Goal: Complete application form: Complete application form

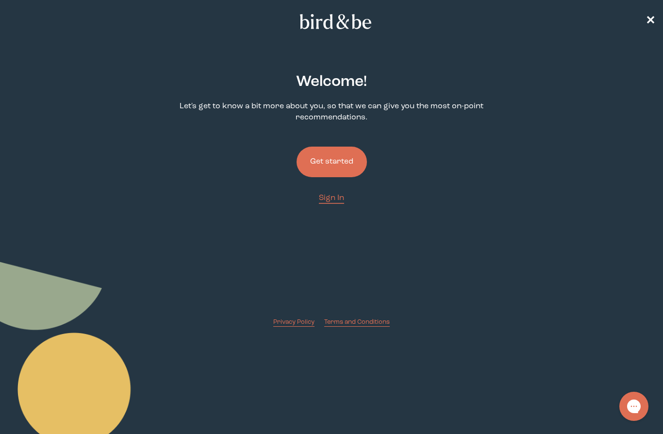
click at [342, 168] on button "Get started" at bounding box center [332, 162] width 70 height 31
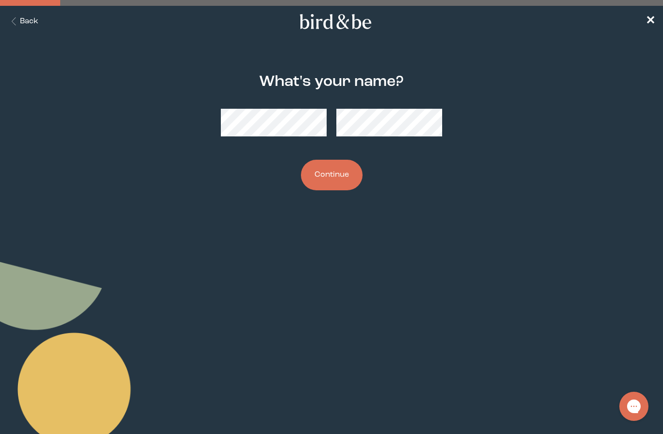
click at [335, 169] on button "Continue" at bounding box center [332, 175] width 62 height 31
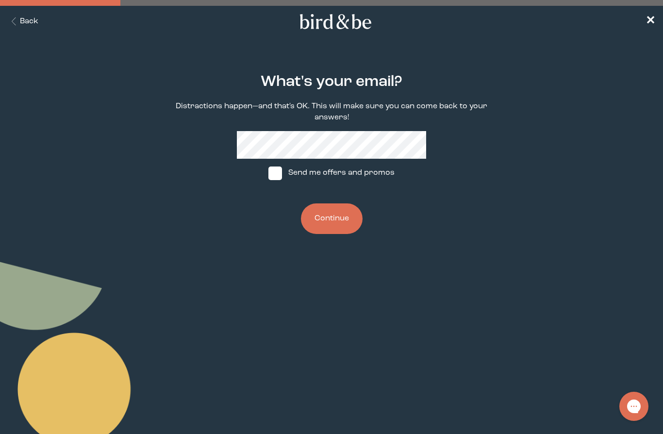
click at [659, 15] on nav "Back ✕" at bounding box center [331, 21] width 663 height 31
click at [637, 24] on nav "Back ✕" at bounding box center [331, 21] width 663 height 31
click at [653, 21] on span "✕" at bounding box center [651, 22] width 10 height 12
click at [15, 26] on button "Back" at bounding box center [23, 21] width 31 height 11
